Goal: Task Accomplishment & Management: Manage account settings

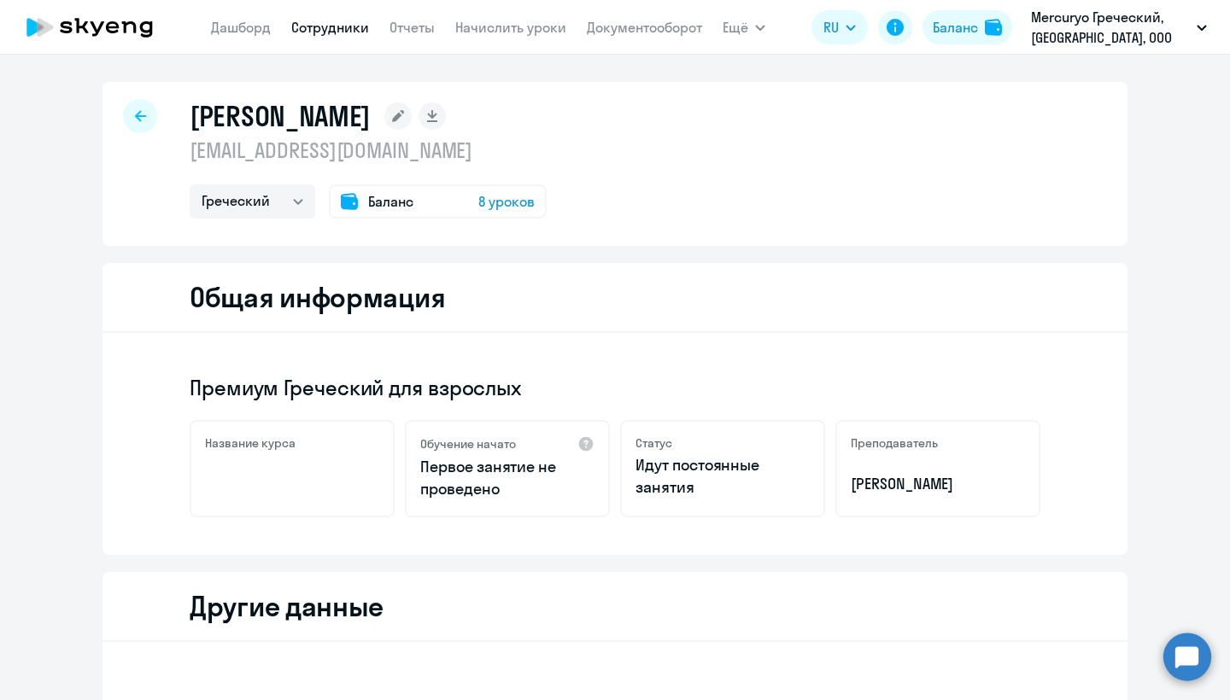
select select "greek"
click at [445, 197] on div "Баланс 8 уроков" at bounding box center [438, 201] width 218 height 34
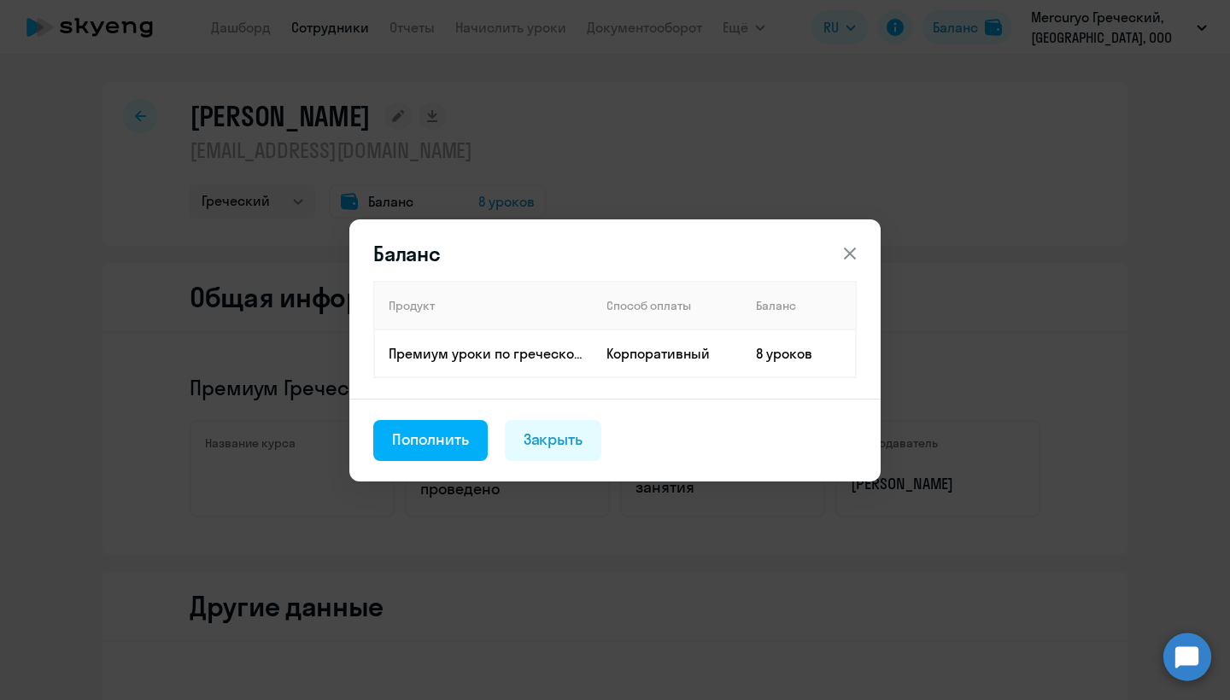
click at [506, 203] on div "Баланс Продукт Способ оплаты Баланс Премиум уроки по греческому языку для взрос…" at bounding box center [615, 350] width 827 height 478
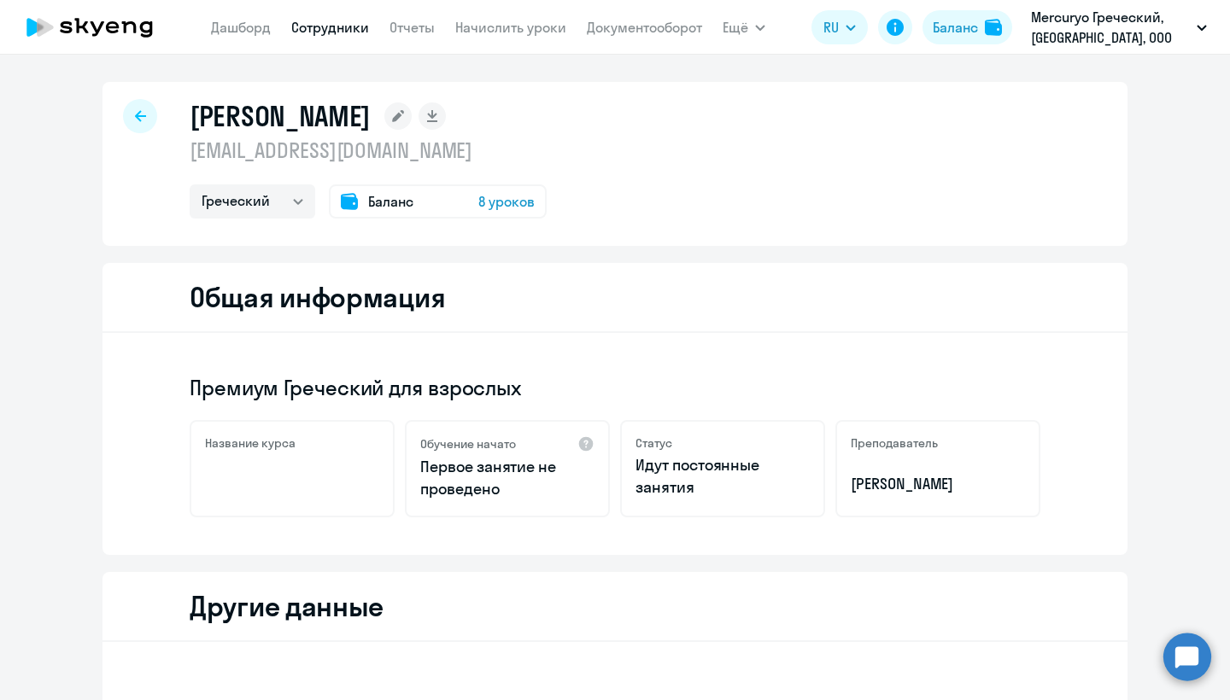
click at [506, 203] on span "8 уроков" at bounding box center [506, 201] width 56 height 20
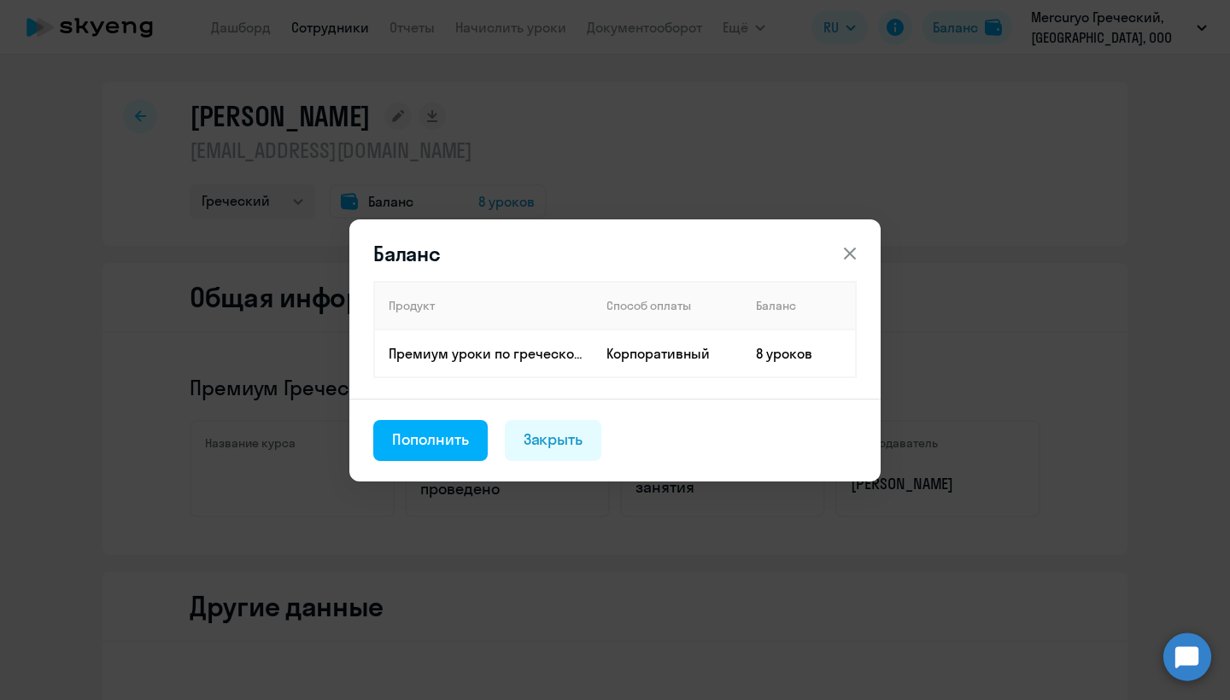
click at [852, 255] on icon at bounding box center [850, 253] width 12 height 12
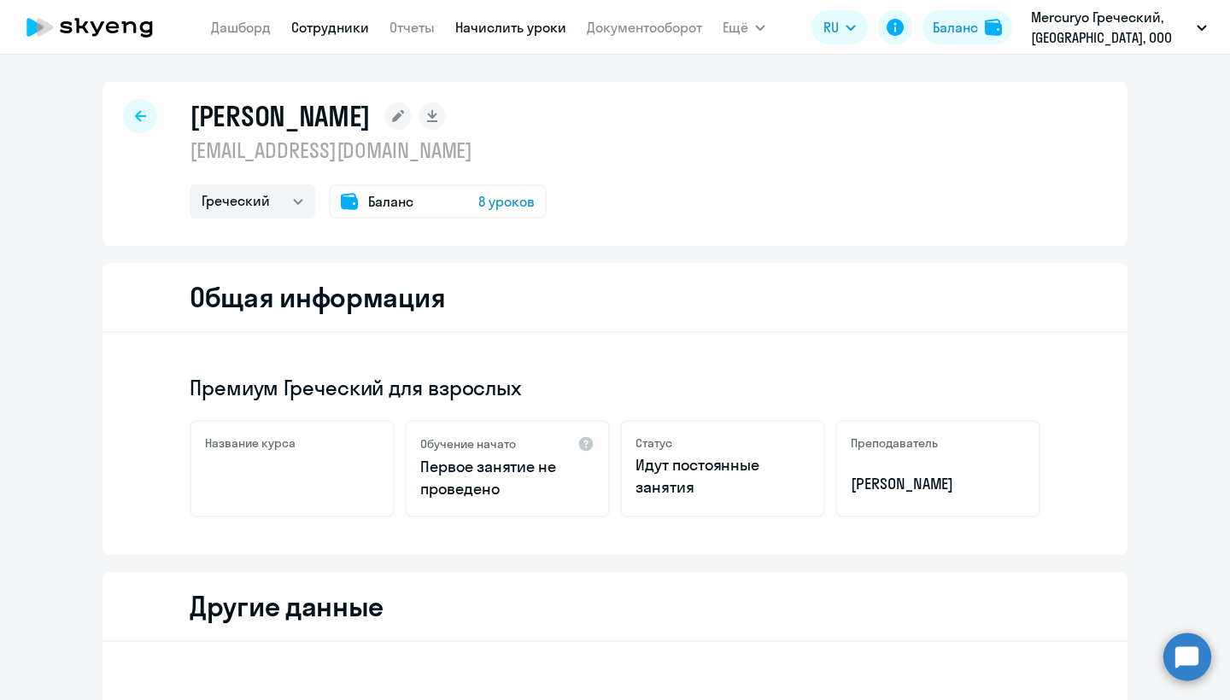
click at [520, 24] on link "Начислить уроки" at bounding box center [510, 27] width 111 height 17
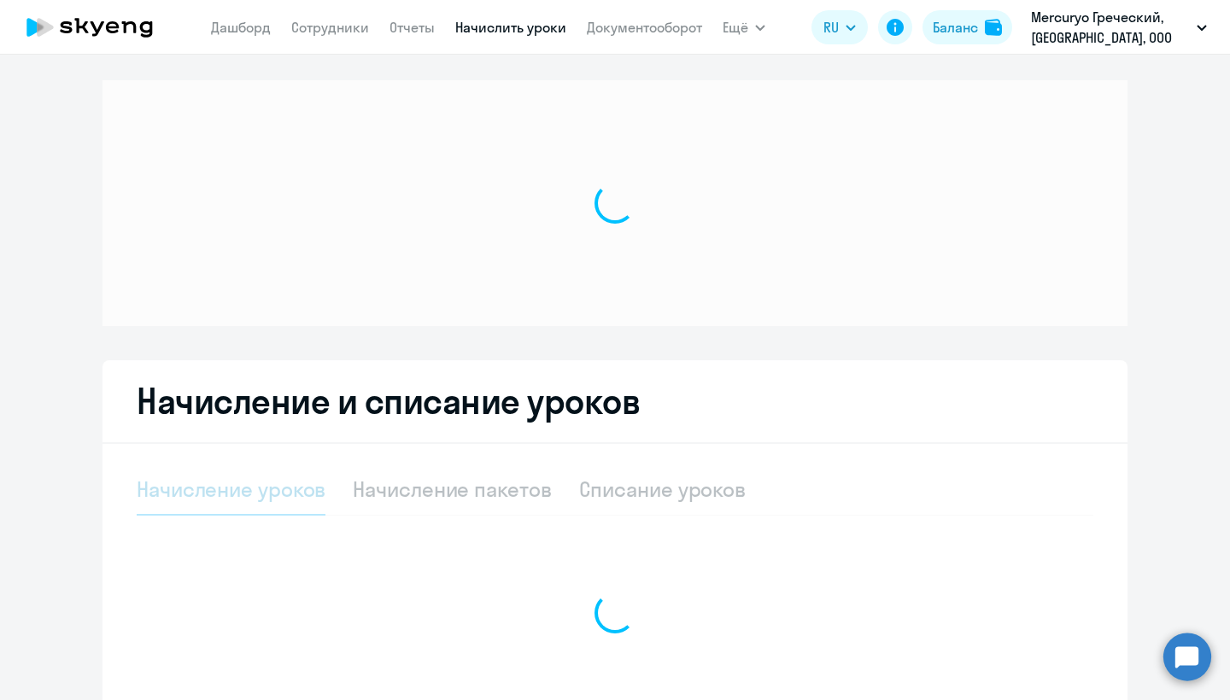
select select "10"
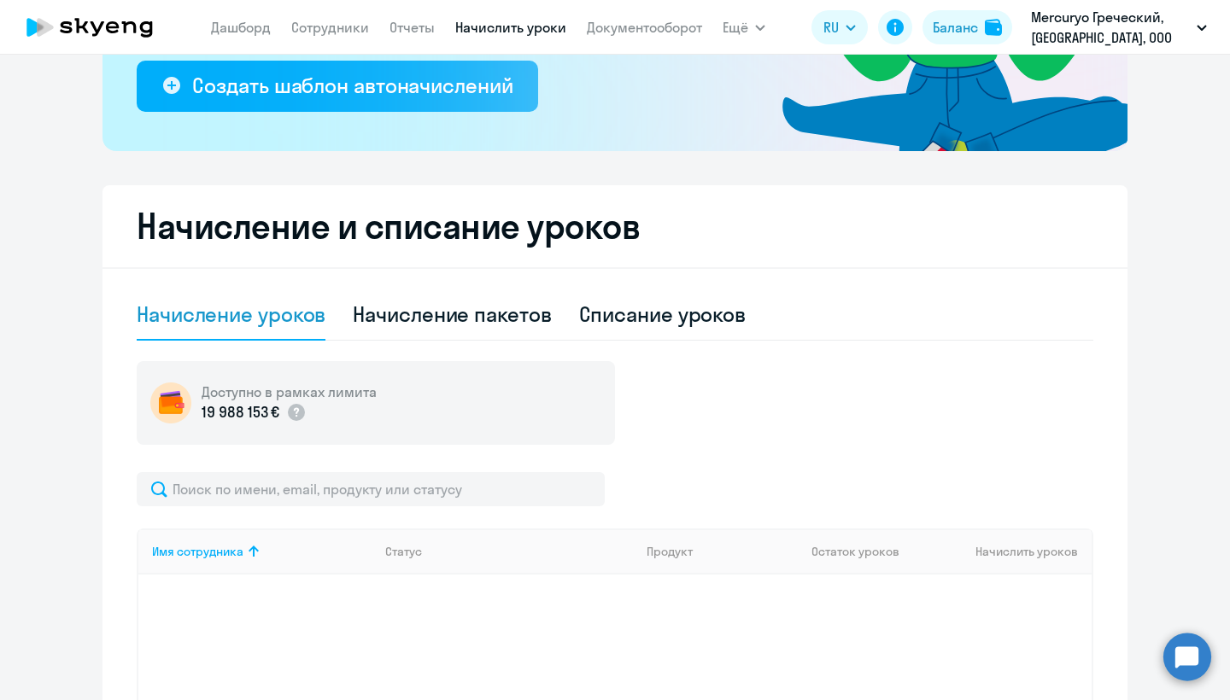
scroll to position [329, 0]
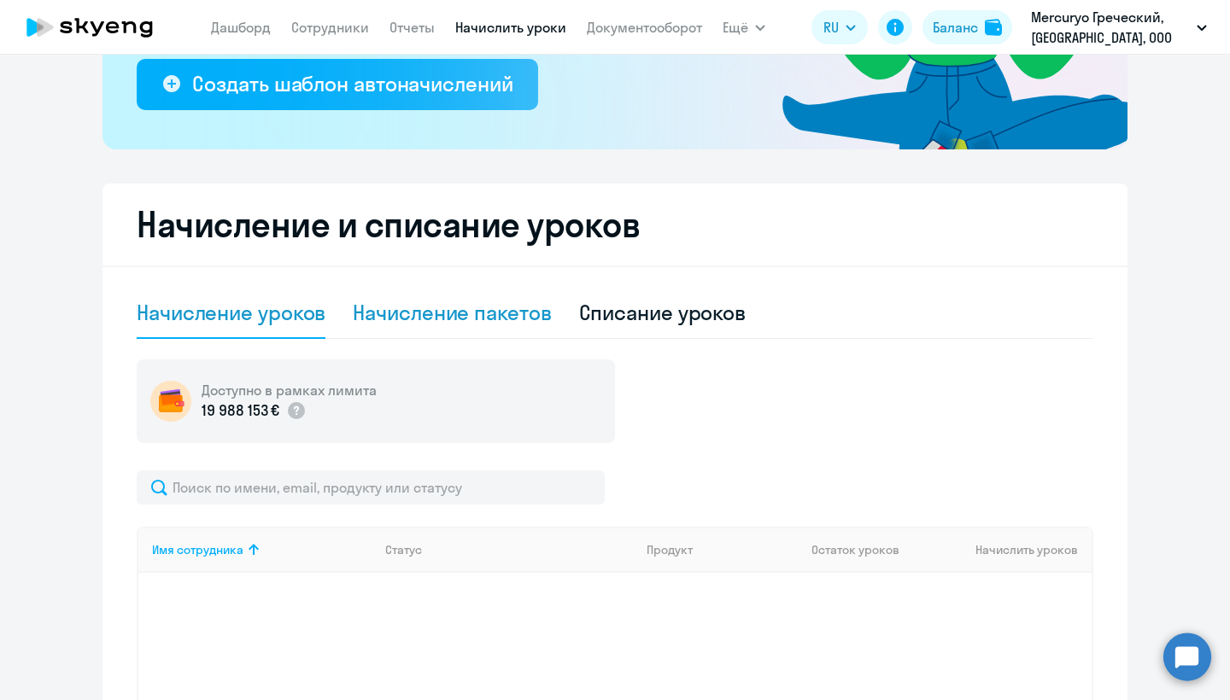
click at [448, 307] on div "Начисление пакетов" at bounding box center [452, 312] width 198 height 27
select select "10"
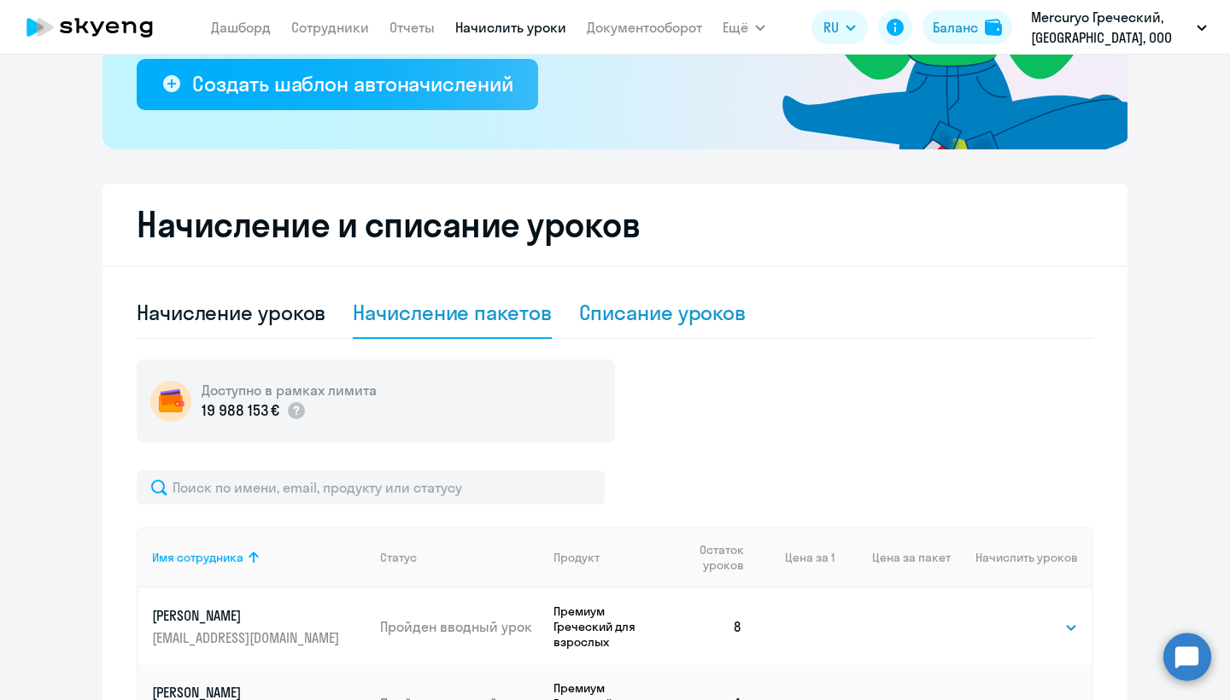
click at [675, 319] on div "Списание уроков" at bounding box center [662, 312] width 167 height 27
select select "10"
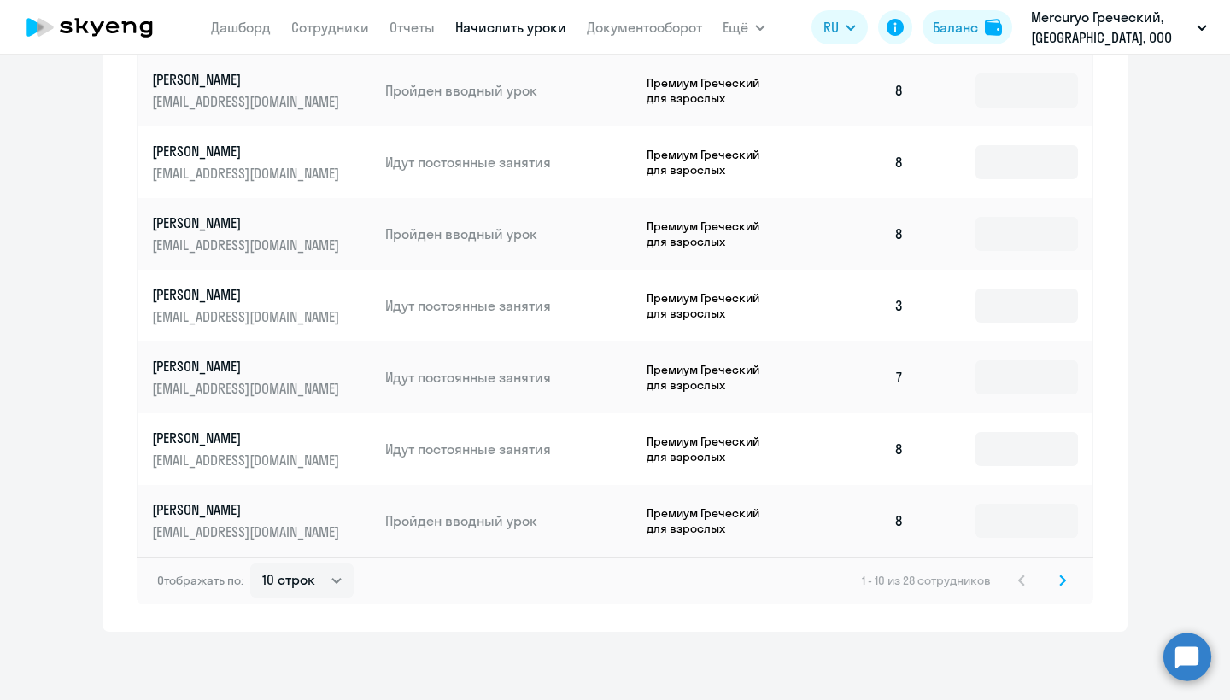
scroll to position [951, 0]
click at [1060, 582] on icon at bounding box center [1062, 581] width 7 height 12
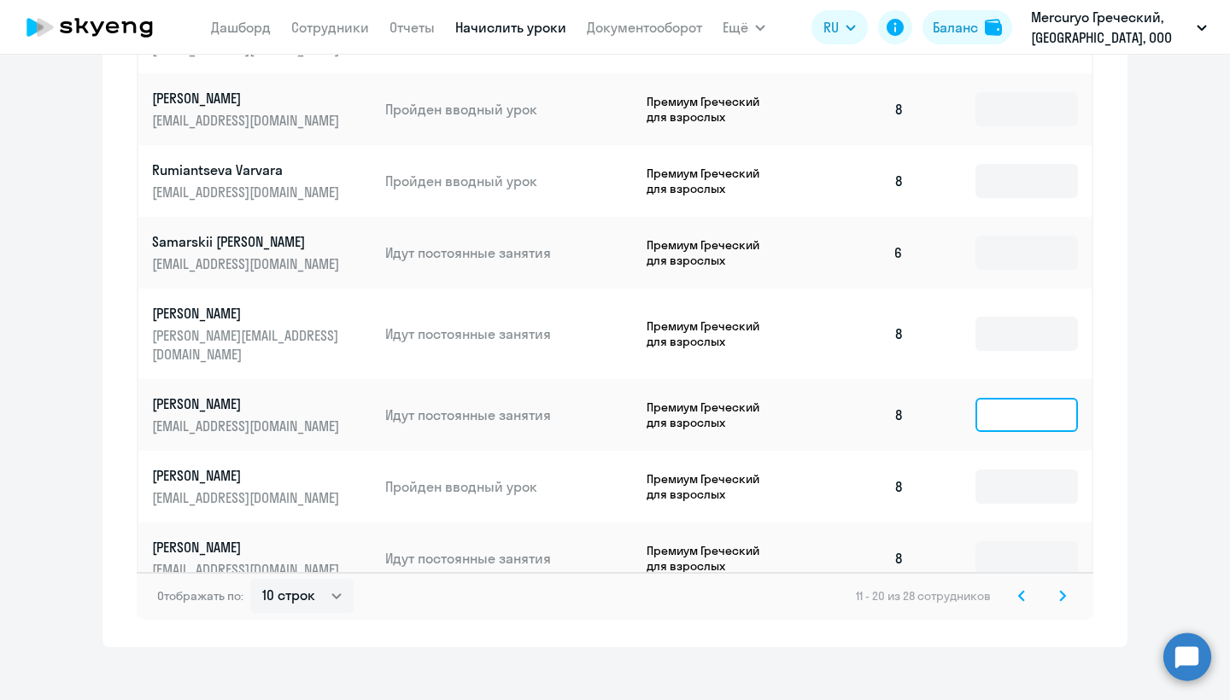
click at [1014, 398] on input at bounding box center [1026, 415] width 102 height 34
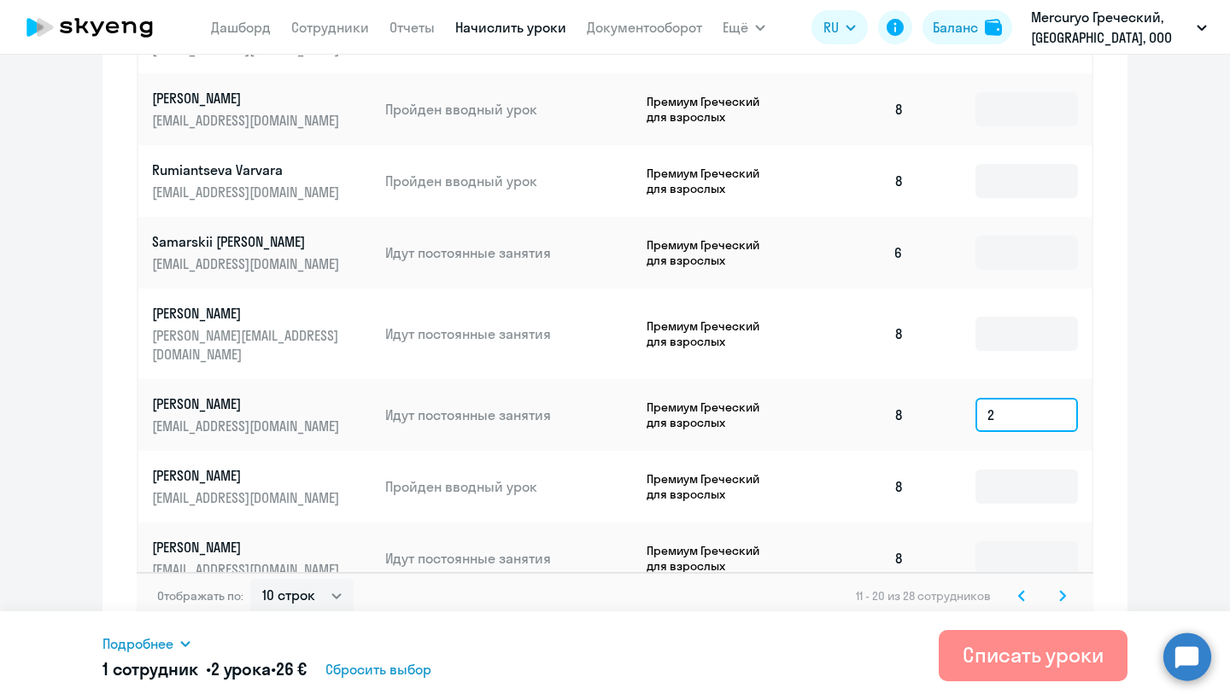
type input "2"
click at [1027, 653] on div "Списать уроки" at bounding box center [1032, 654] width 141 height 27
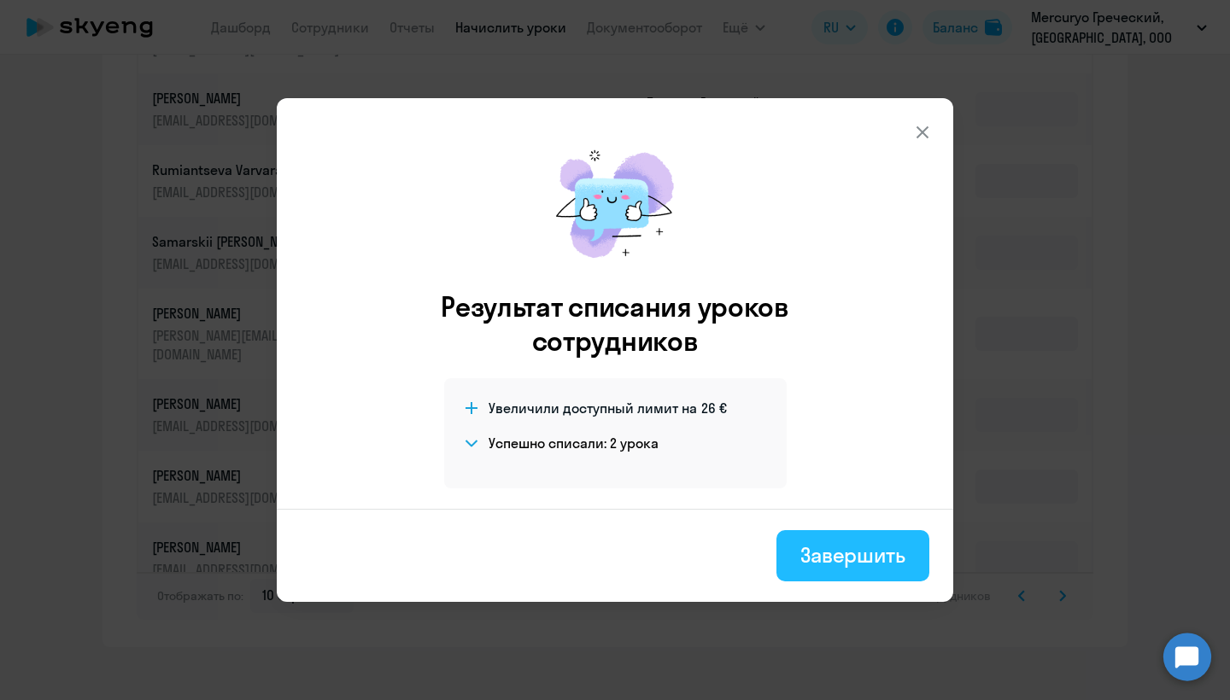
click at [851, 557] on div "Завершить" at bounding box center [852, 554] width 105 height 27
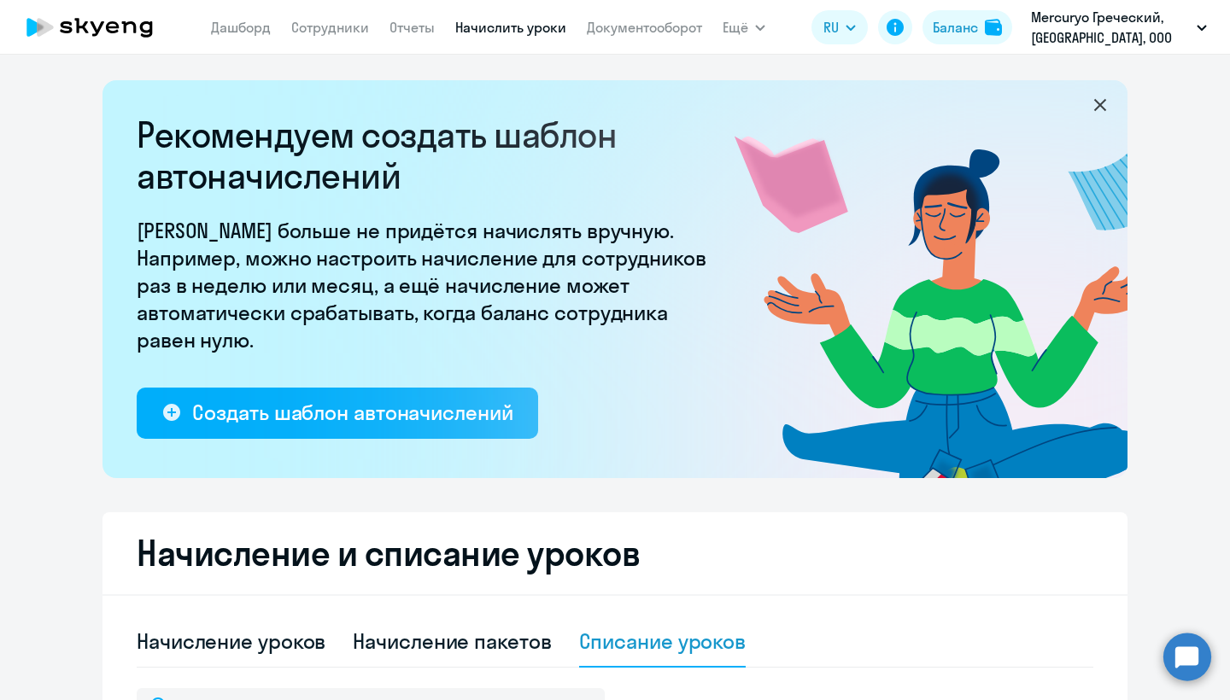
scroll to position [0, 0]
